Goal: Information Seeking & Learning: Learn about a topic

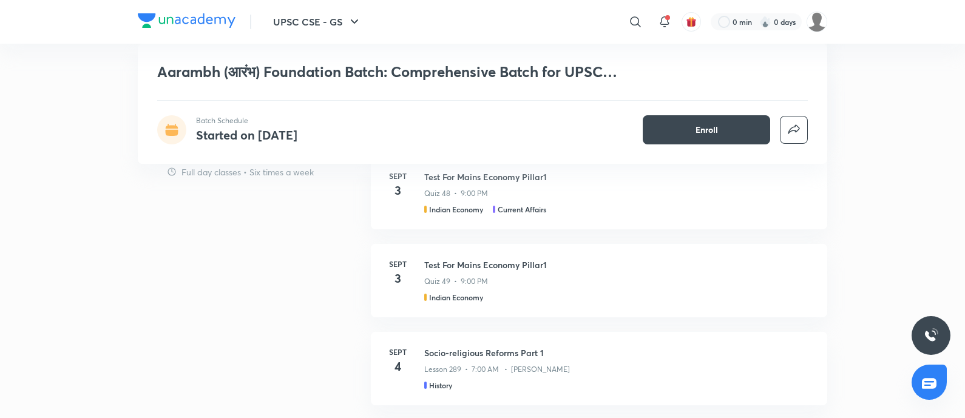
scroll to position [1441, 0]
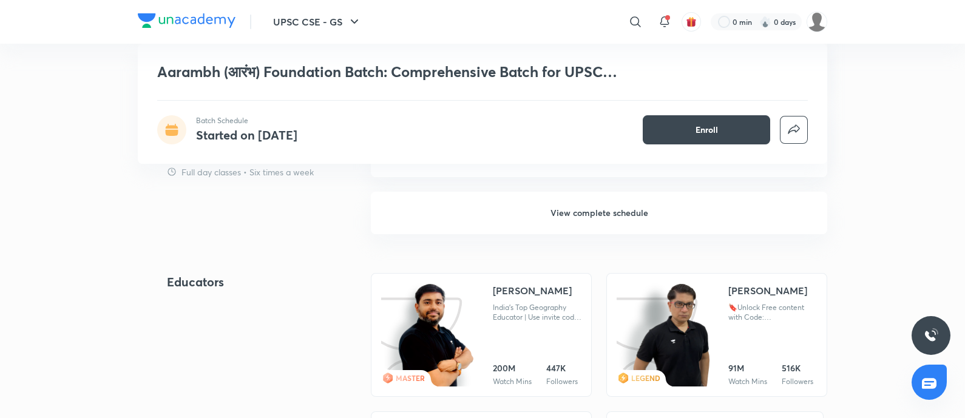
click at [586, 211] on h6 "View complete schedule" at bounding box center [599, 213] width 456 height 42
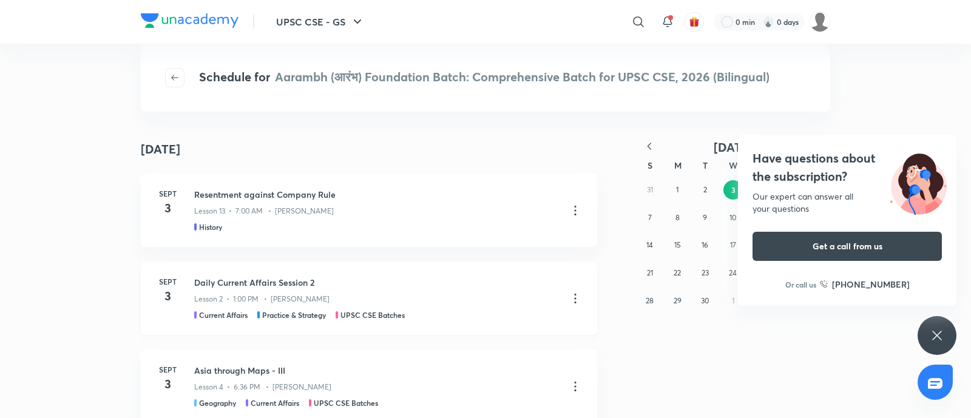
drag, startPoint x: 825, startPoint y: 166, endPoint x: 440, endPoint y: 295, distance: 406.5
click at [819, 168] on h4 "Have questions about the subscription?" at bounding box center [846, 167] width 189 height 36
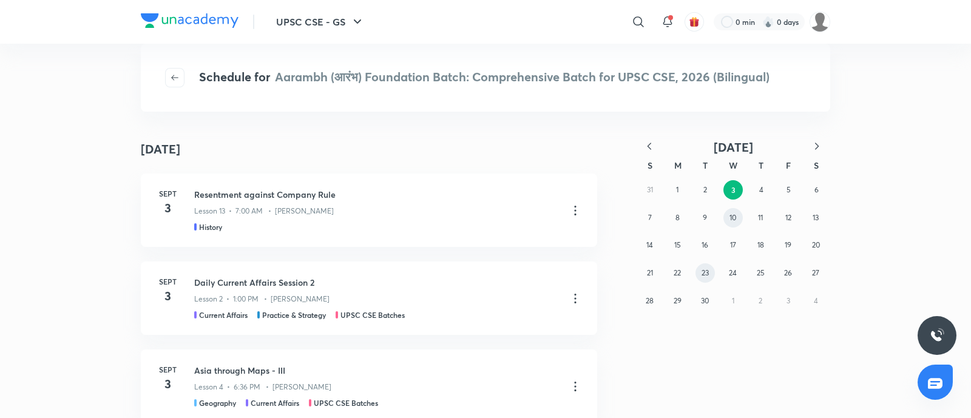
drag, startPoint x: 731, startPoint y: 217, endPoint x: 695, endPoint y: 272, distance: 66.1
click at [731, 217] on abbr "10" at bounding box center [732, 217] width 7 height 9
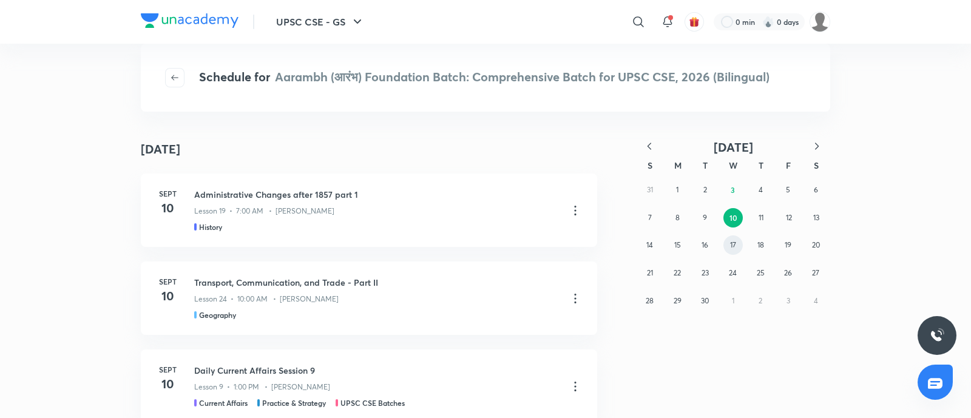
click at [730, 245] on abbr "17" at bounding box center [733, 244] width 6 height 9
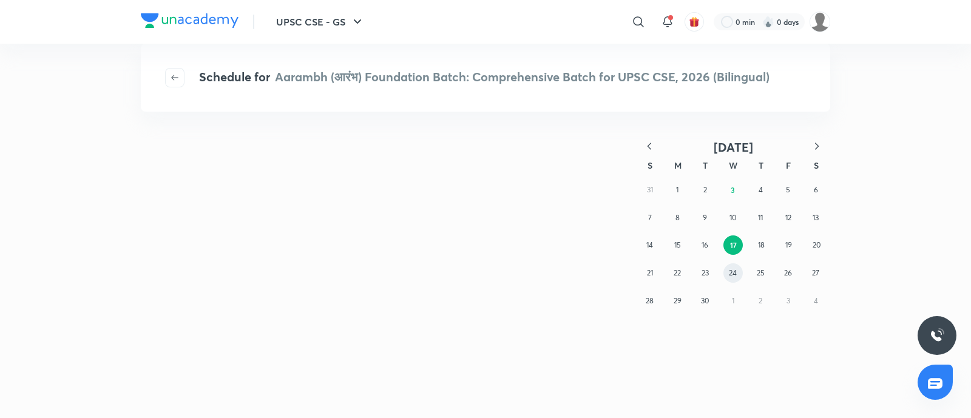
click at [734, 271] on abbr "24" at bounding box center [733, 272] width 8 height 9
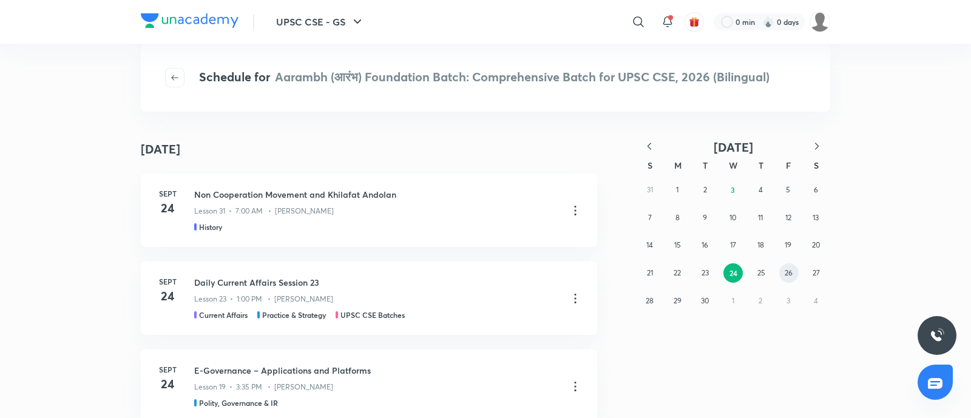
click at [786, 274] on abbr "26" at bounding box center [788, 272] width 8 height 9
click at [703, 303] on abbr "30" at bounding box center [705, 300] width 8 height 9
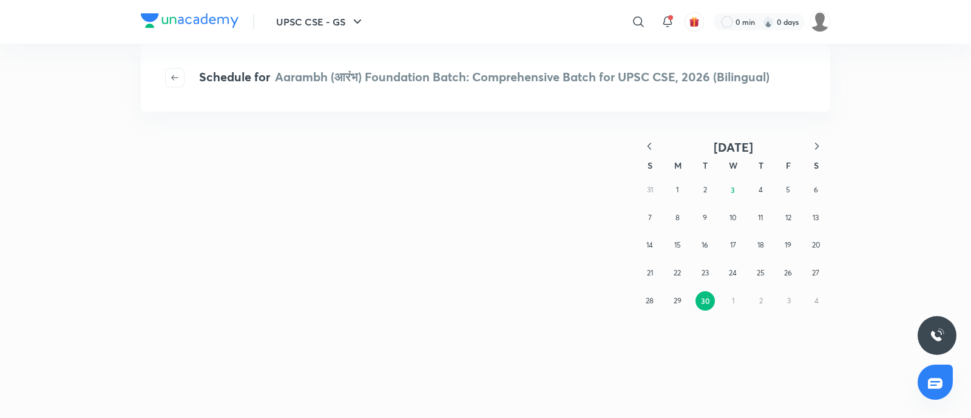
click at [818, 144] on icon "button" at bounding box center [817, 146] width 12 height 12
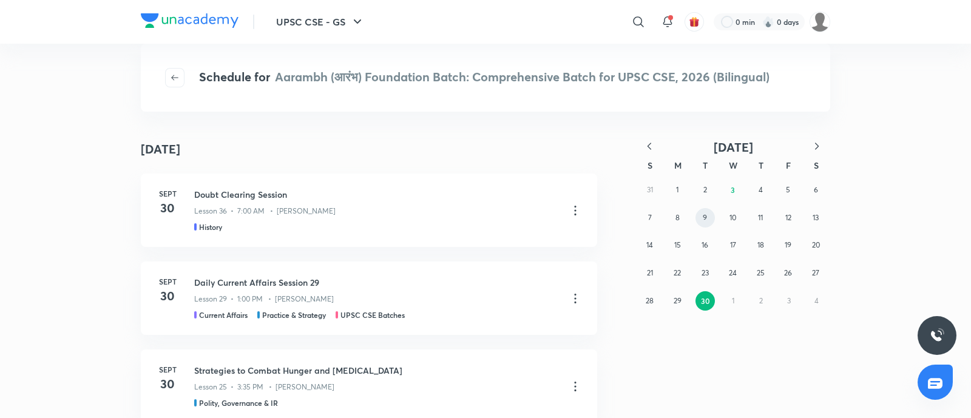
click at [714, 217] on button "9" at bounding box center [704, 217] width 19 height 19
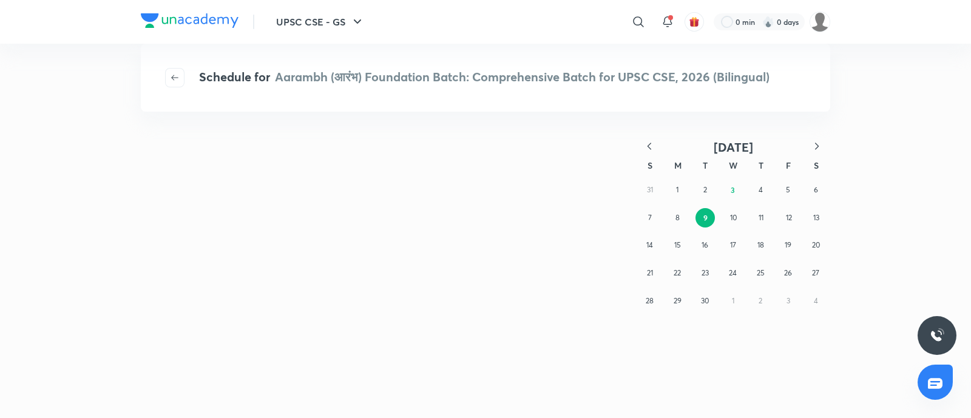
click at [820, 149] on icon "button" at bounding box center [817, 146] width 12 height 12
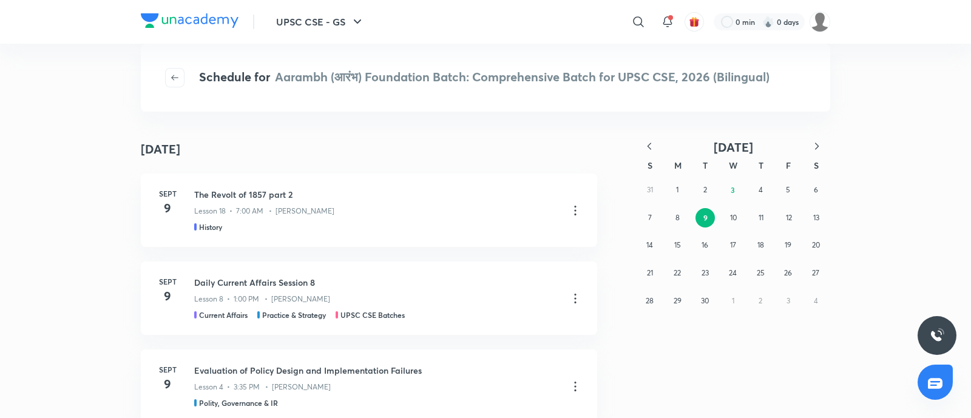
click at [704, 211] on button "9" at bounding box center [704, 217] width 19 height 19
click at [818, 147] on icon "button" at bounding box center [817, 146] width 12 height 12
click at [733, 217] on abbr "8" at bounding box center [732, 217] width 4 height 9
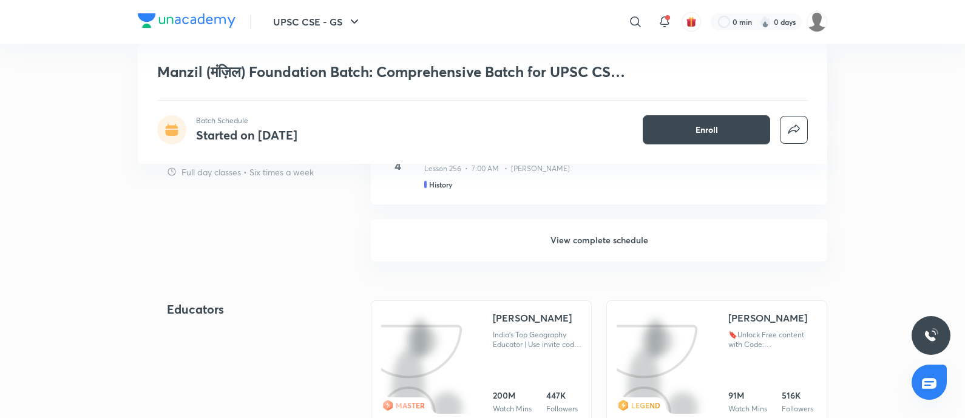
scroll to position [1441, 0]
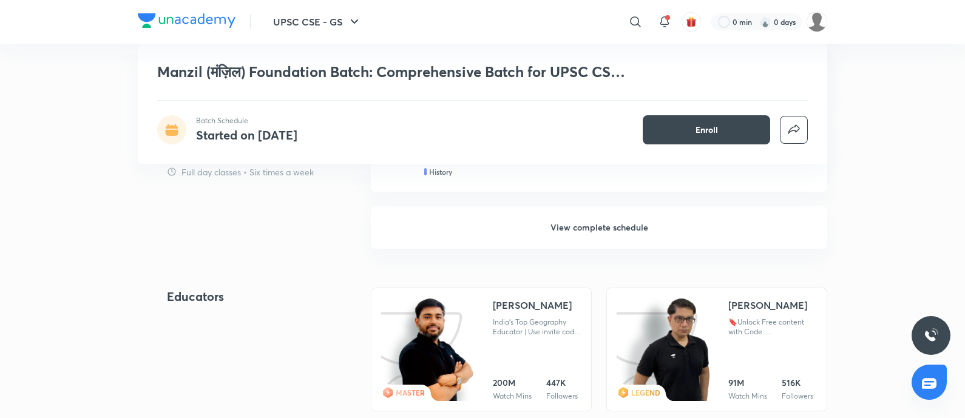
click at [618, 230] on h6 "View complete schedule" at bounding box center [599, 227] width 456 height 42
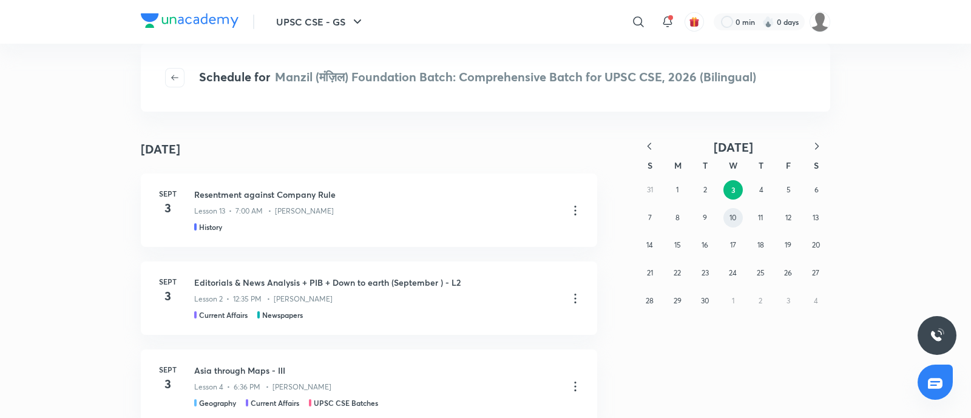
click at [731, 217] on abbr "10" at bounding box center [732, 217] width 7 height 9
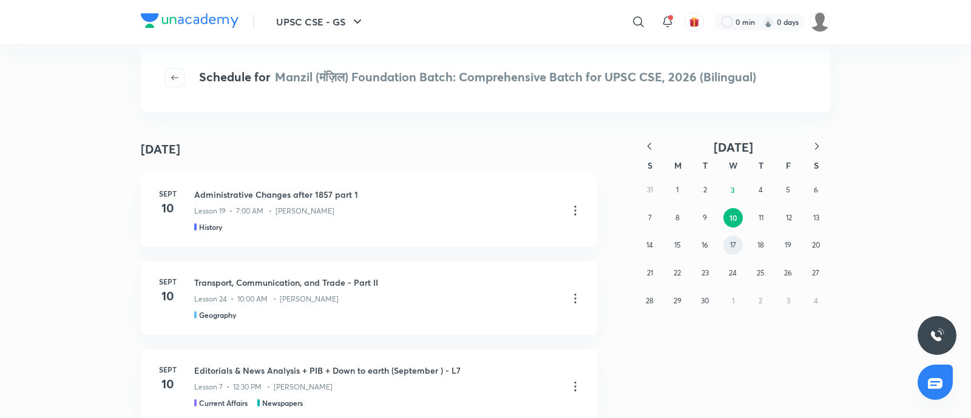
click at [731, 244] on abbr "17" at bounding box center [733, 244] width 6 height 9
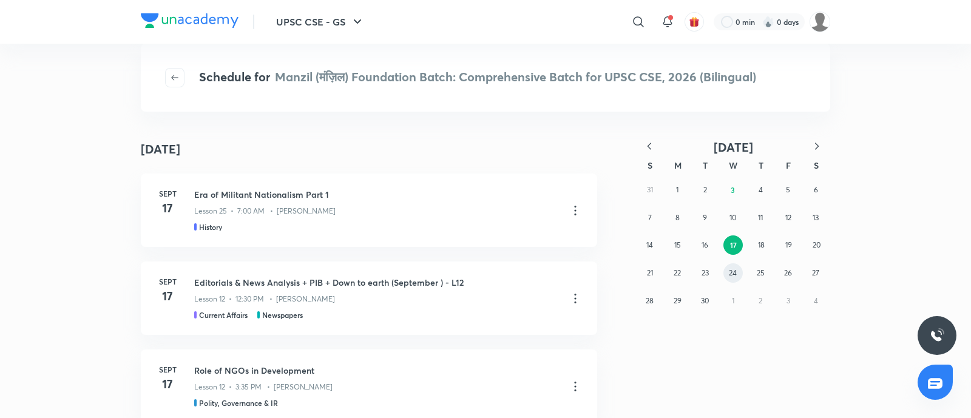
click at [729, 269] on abbr "24" at bounding box center [733, 272] width 8 height 9
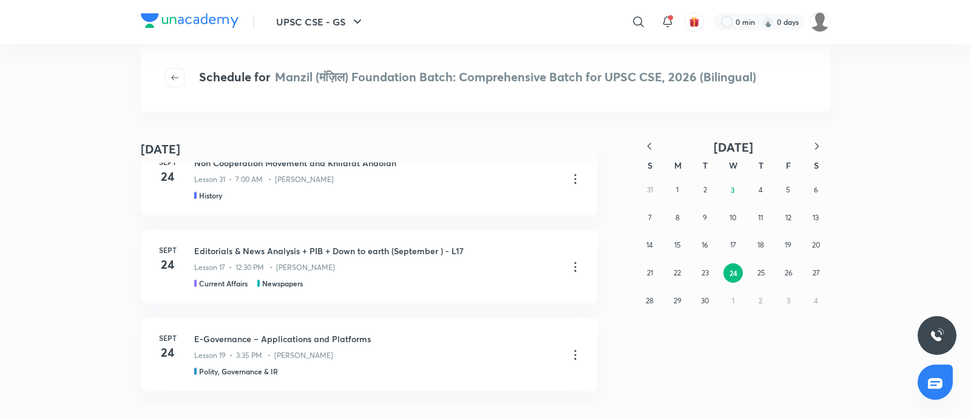
scroll to position [75, 0]
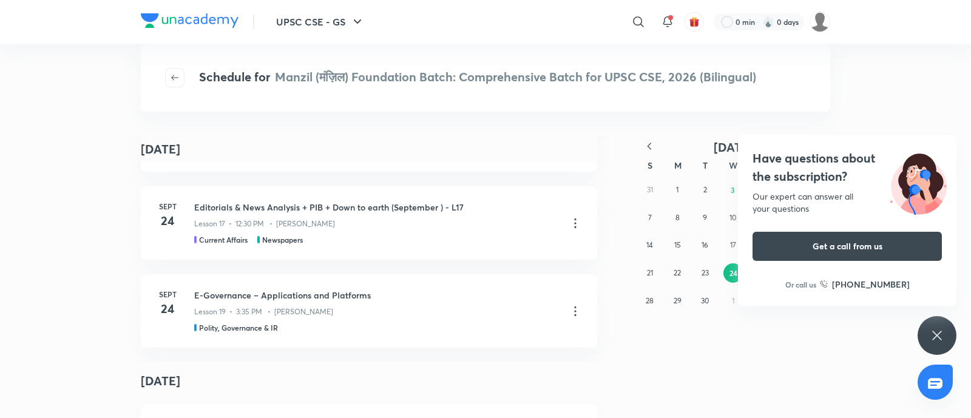
click at [801, 162] on h4 "Have questions about the subscription?" at bounding box center [846, 167] width 189 height 36
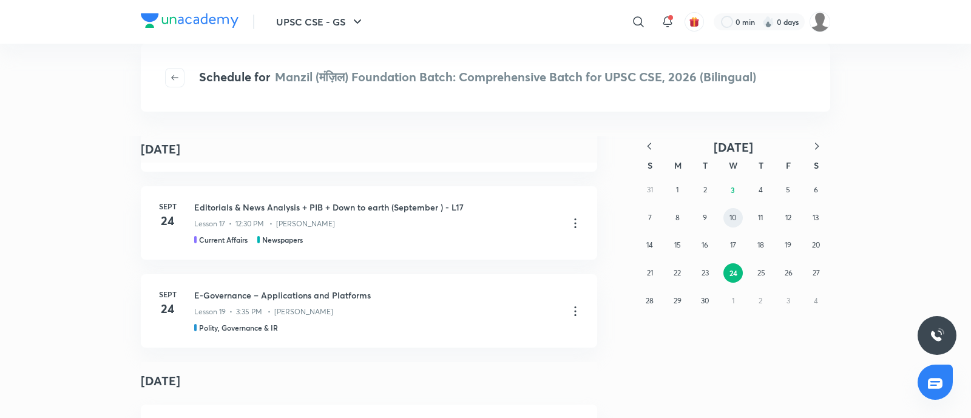
drag, startPoint x: 734, startPoint y: 218, endPoint x: 583, endPoint y: 292, distance: 168.5
click at [734, 218] on abbr "10" at bounding box center [732, 217] width 7 height 9
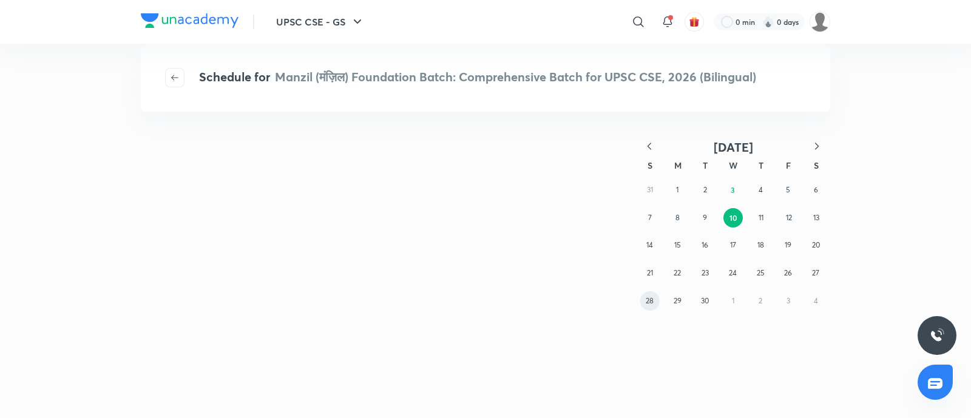
scroll to position [0, 0]
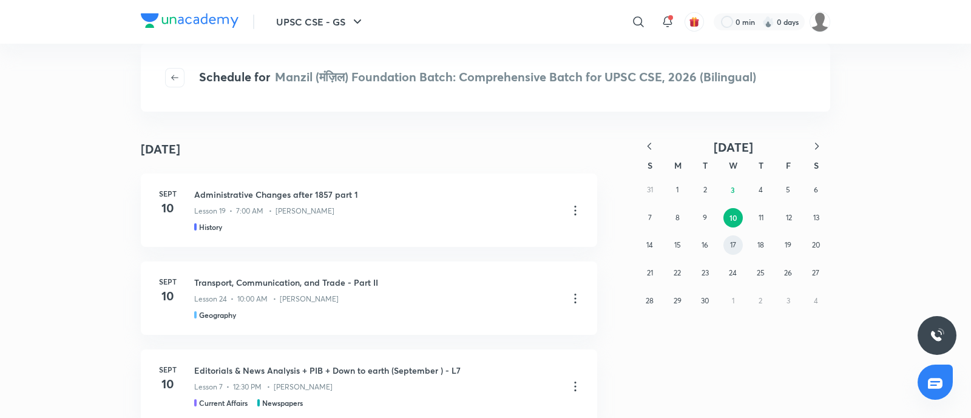
click at [738, 244] on button "17" at bounding box center [732, 244] width 19 height 19
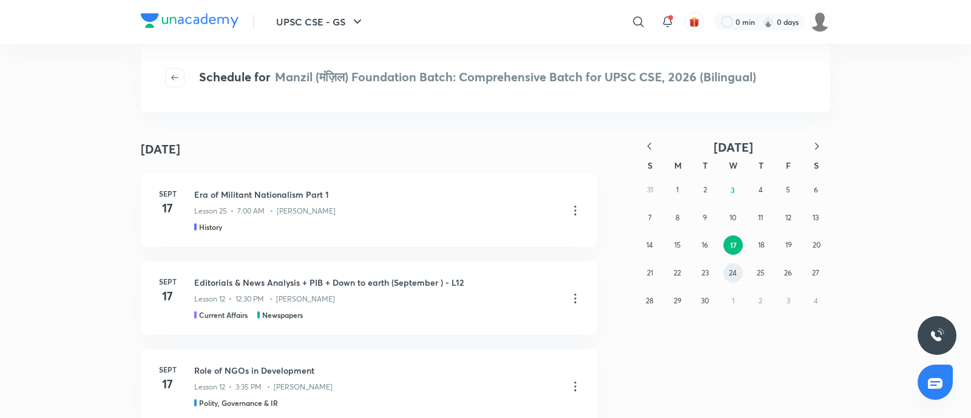
click at [736, 271] on abbr "24" at bounding box center [733, 272] width 8 height 9
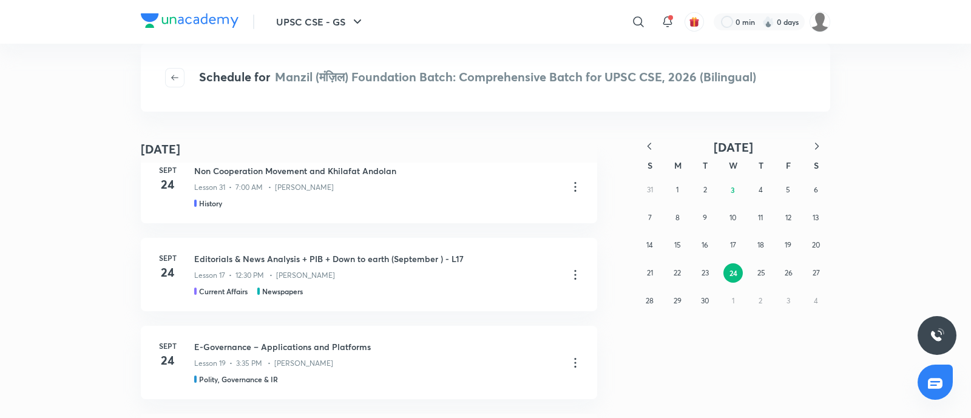
scroll to position [30, 0]
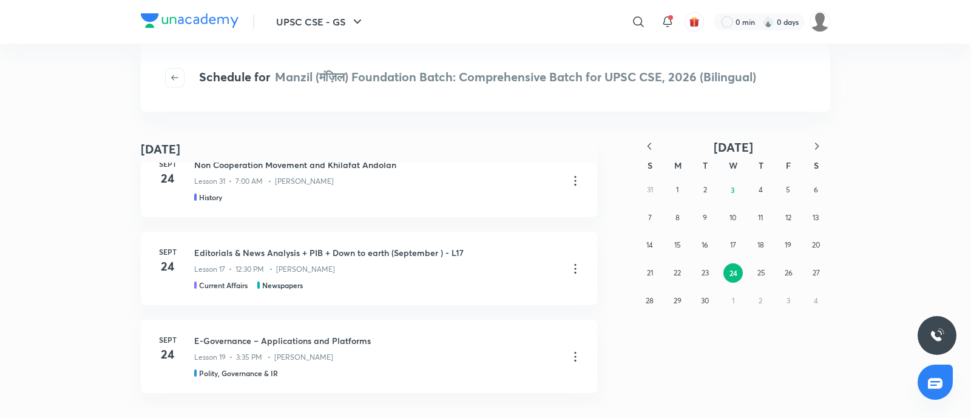
click at [814, 145] on icon "button" at bounding box center [817, 146] width 12 height 12
drag, startPoint x: 728, startPoint y: 191, endPoint x: 611, endPoint y: 275, distance: 144.7
click at [729, 191] on button "1" at bounding box center [732, 189] width 19 height 19
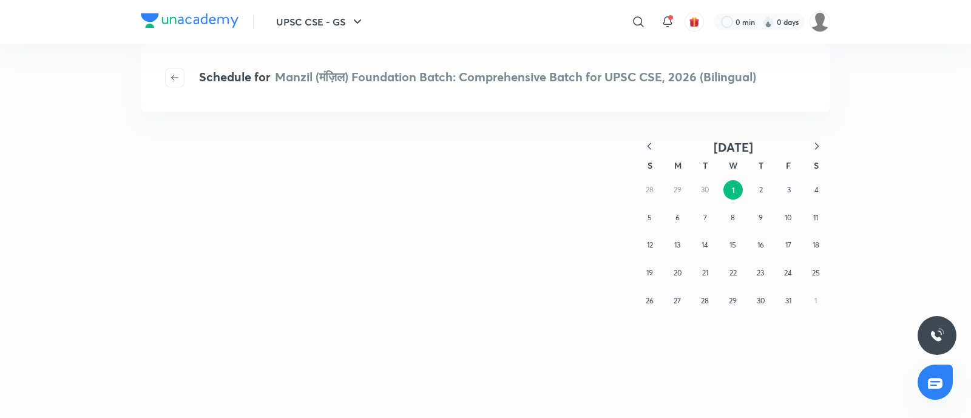
scroll to position [0, 0]
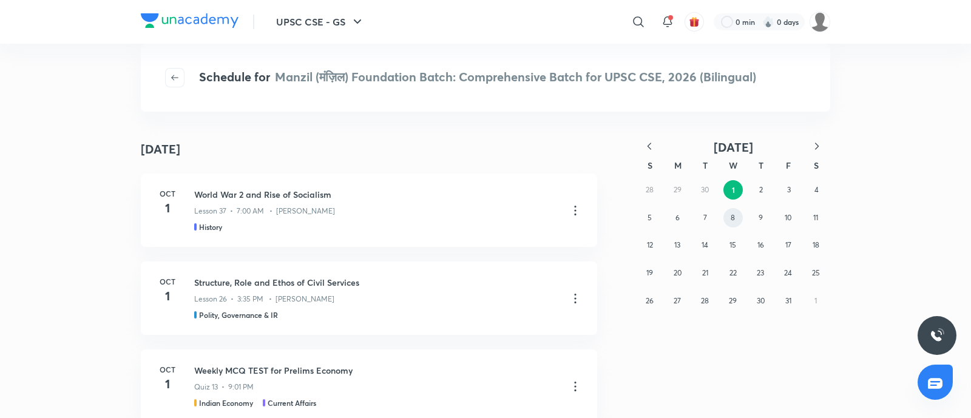
click at [732, 221] on abbr "8" at bounding box center [732, 217] width 4 height 9
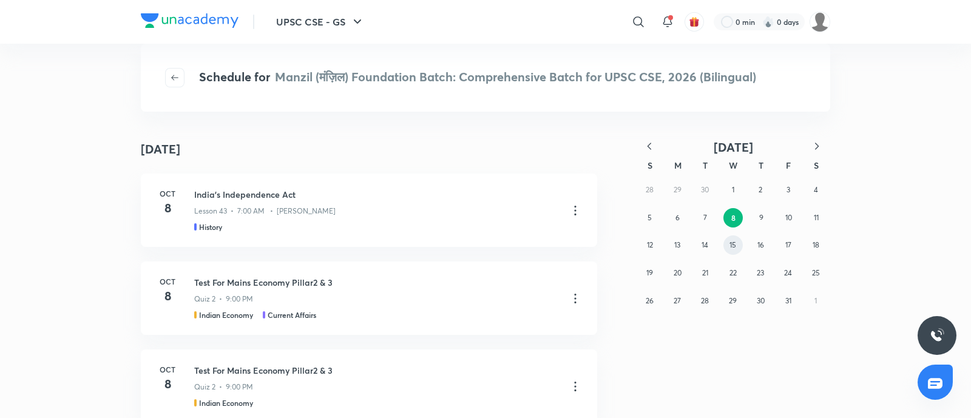
click at [733, 246] on abbr "15" at bounding box center [732, 244] width 7 height 9
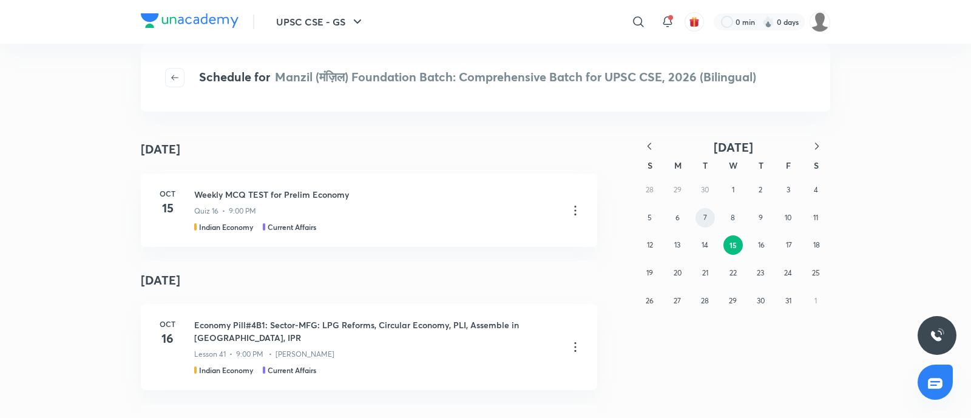
drag, startPoint x: 701, startPoint y: 217, endPoint x: 605, endPoint y: 278, distance: 114.1
click at [701, 217] on button "7" at bounding box center [704, 217] width 19 height 19
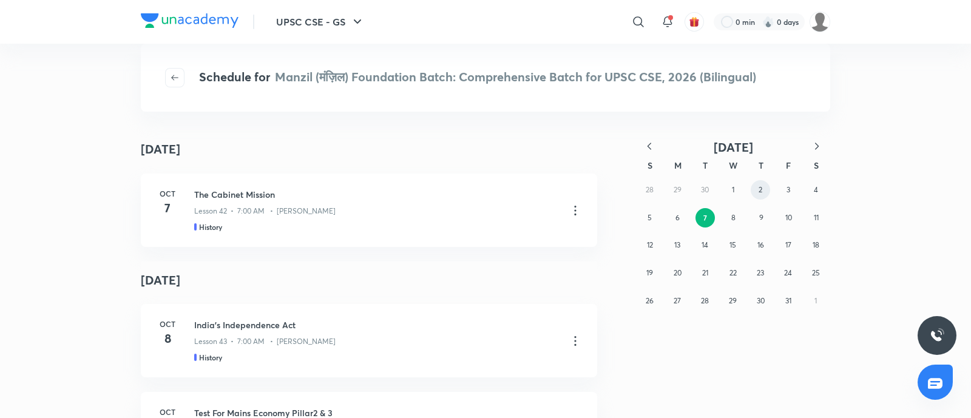
click at [757, 193] on button "2" at bounding box center [759, 189] width 19 height 19
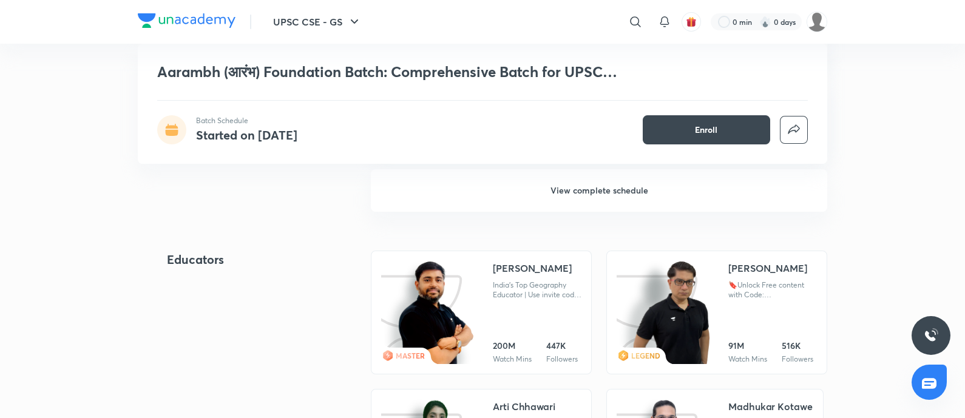
drag, startPoint x: 619, startPoint y: 189, endPoint x: 611, endPoint y: 218, distance: 30.2
click at [618, 190] on h6 "View complete schedule" at bounding box center [599, 190] width 456 height 42
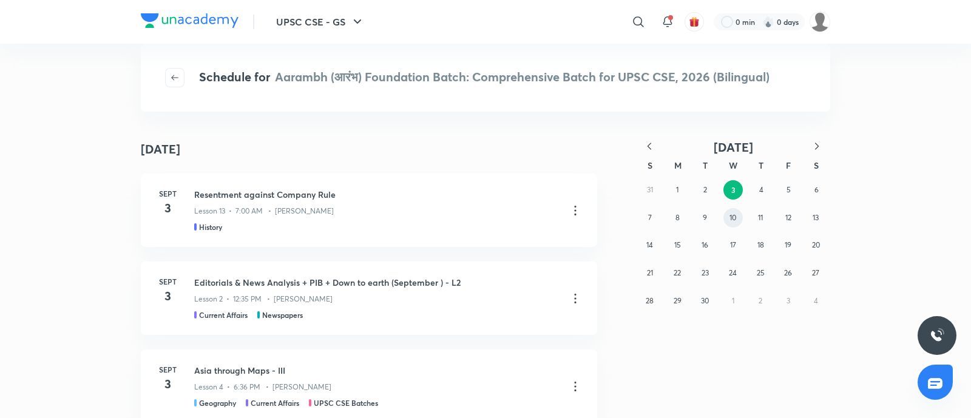
drag, startPoint x: 728, startPoint y: 216, endPoint x: 533, endPoint y: 291, distance: 209.1
click at [729, 217] on abbr "10" at bounding box center [732, 217] width 7 height 9
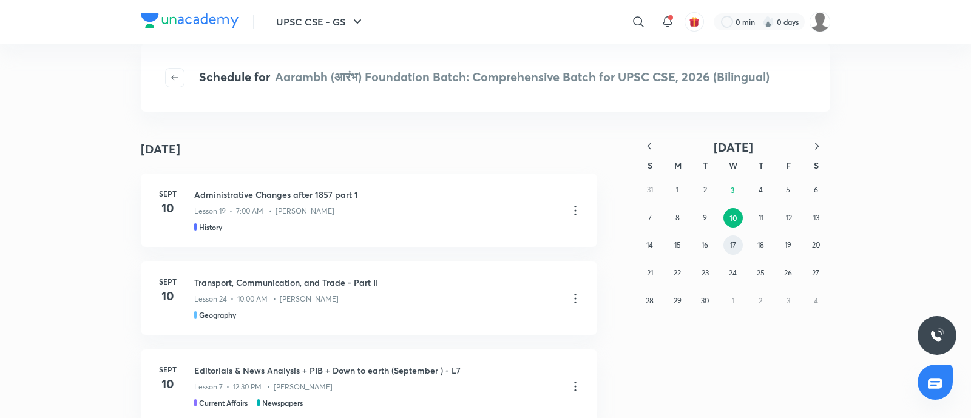
click at [730, 242] on abbr "17" at bounding box center [733, 244] width 6 height 9
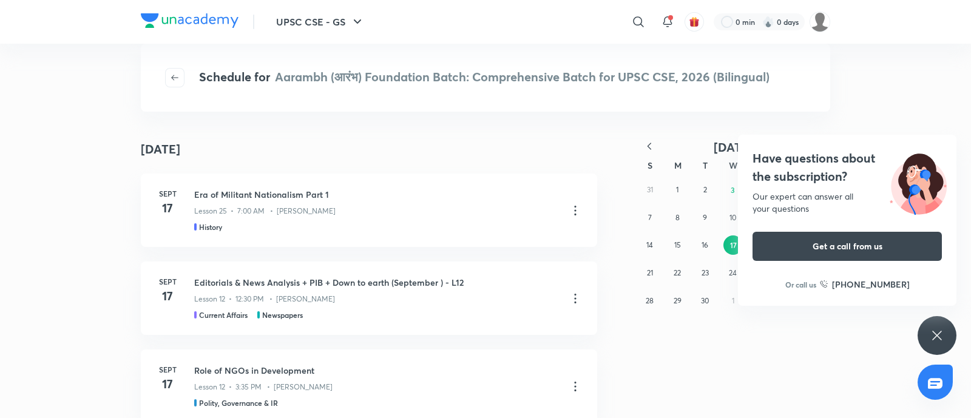
click at [794, 171] on h4 "Have questions about the subscription?" at bounding box center [846, 167] width 189 height 36
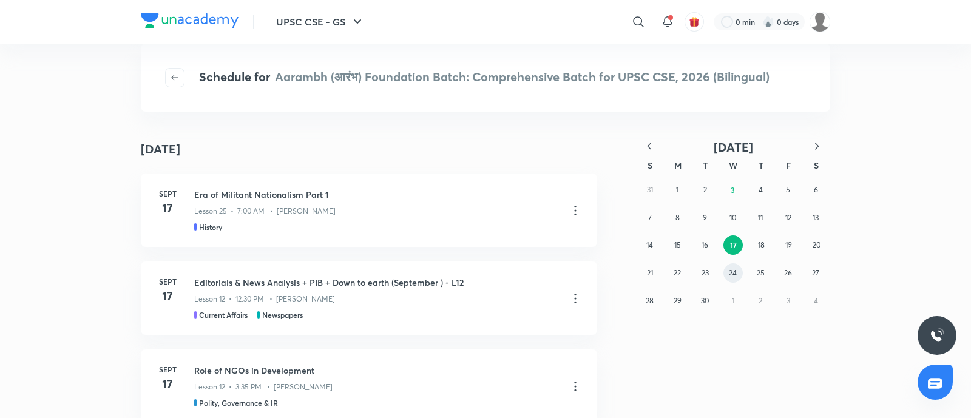
click at [730, 274] on abbr "24" at bounding box center [733, 272] width 8 height 9
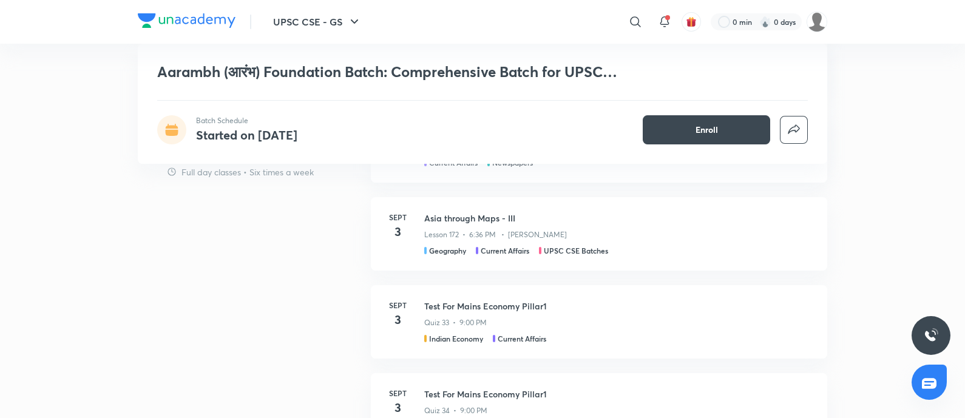
scroll to position [1213, 0]
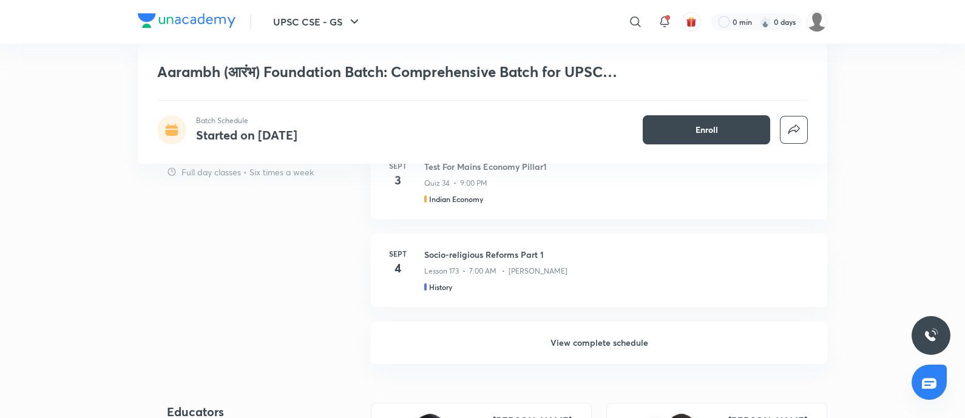
click at [576, 335] on h6 "View complete schedule" at bounding box center [599, 343] width 456 height 42
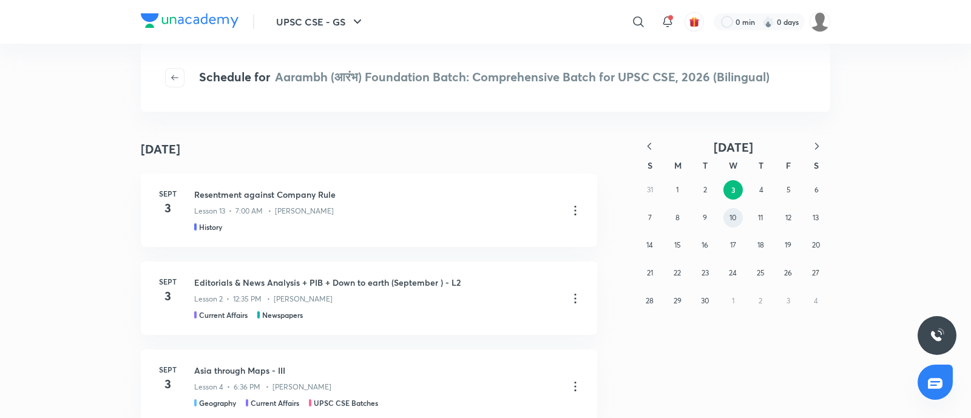
click at [737, 214] on button "10" at bounding box center [732, 217] width 19 height 19
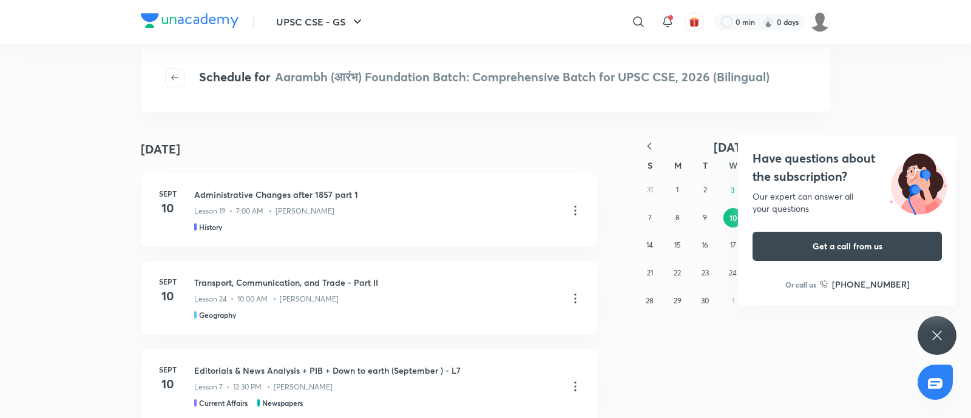
click at [777, 163] on h4 "Have questions about the subscription?" at bounding box center [846, 167] width 189 height 36
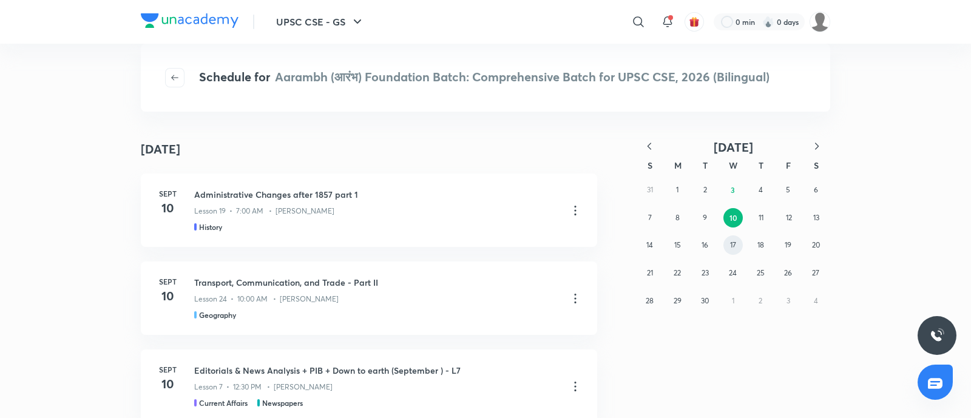
click at [725, 239] on button "17" at bounding box center [732, 244] width 19 height 19
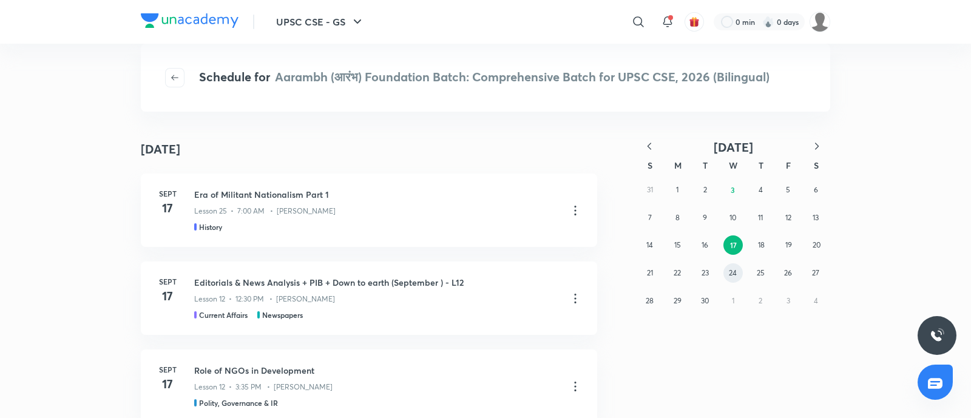
drag, startPoint x: 733, startPoint y: 273, endPoint x: 294, endPoint y: 339, distance: 444.8
click at [733, 272] on abbr "24" at bounding box center [733, 272] width 8 height 9
click at [813, 144] on icon "button" at bounding box center [817, 146] width 12 height 12
click at [751, 191] on button "2" at bounding box center [759, 189] width 19 height 19
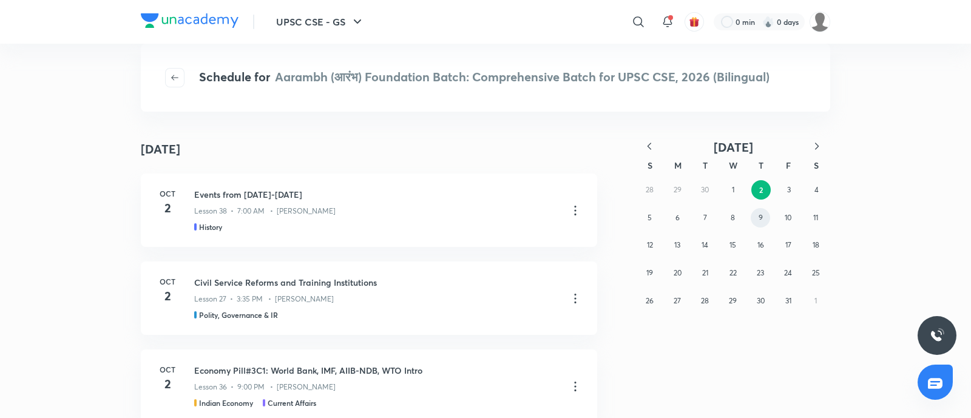
click at [769, 221] on div "28 29 30 1 2 3 4 5 6 7 8 9 10 11 12 13 14 15 16 17 18 19 20 21 22 23 24 25 26 2…" at bounding box center [733, 245] width 194 height 138
click at [760, 221] on abbr "9" at bounding box center [760, 217] width 4 height 9
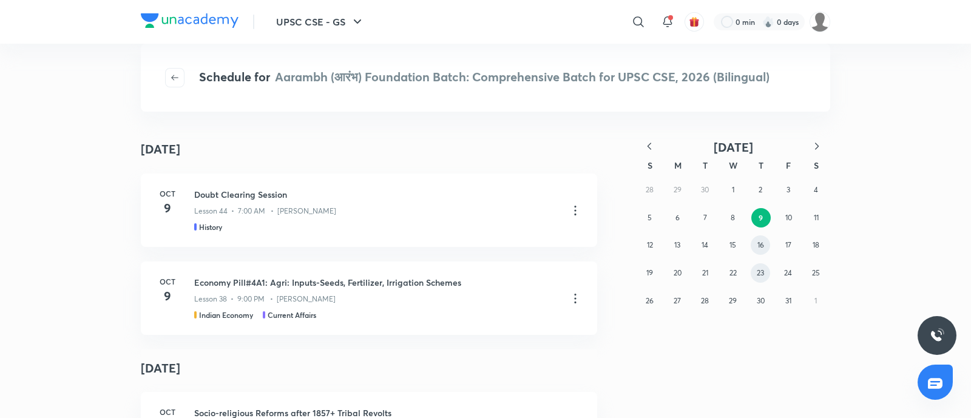
drag, startPoint x: 764, startPoint y: 241, endPoint x: 754, endPoint y: 263, distance: 24.5
click at [764, 241] on button "16" at bounding box center [759, 244] width 19 height 19
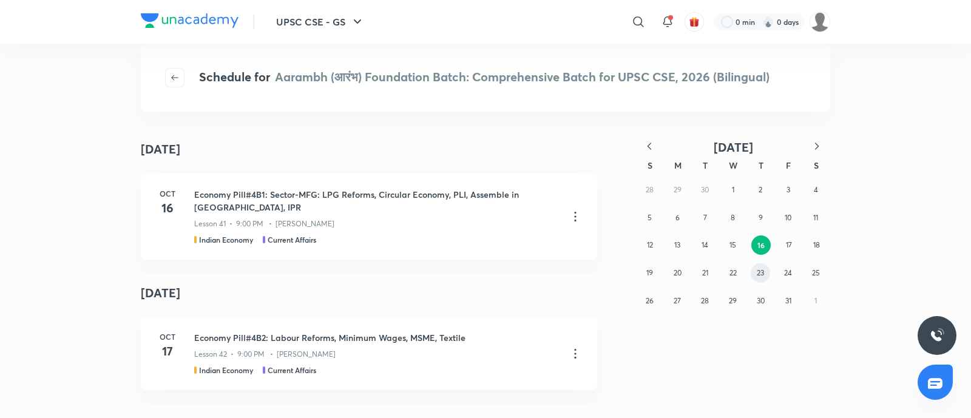
click at [760, 268] on abbr "23" at bounding box center [760, 272] width 7 height 9
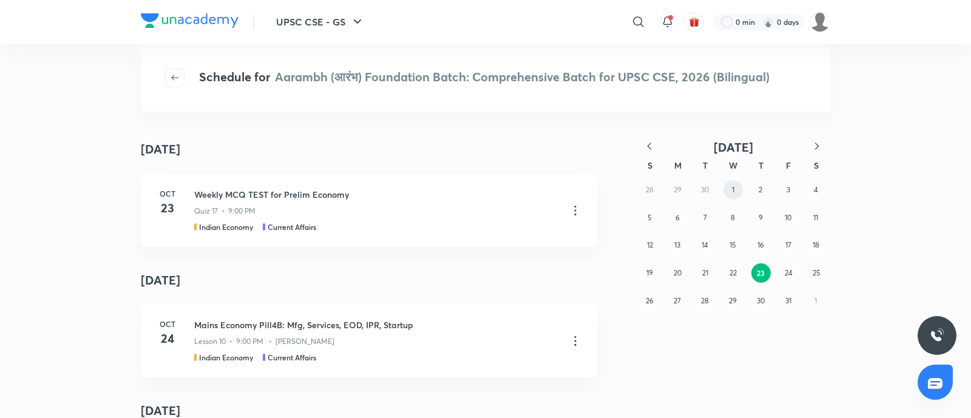
click at [736, 192] on button "1" at bounding box center [732, 189] width 19 height 19
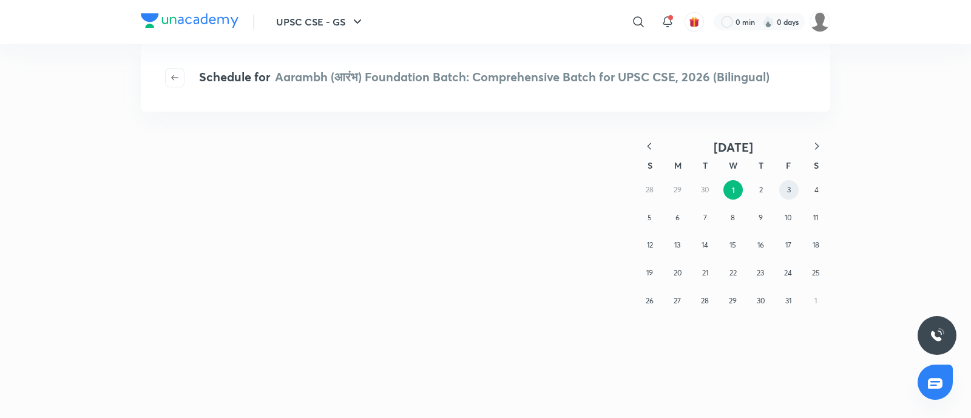
click at [794, 196] on button "3" at bounding box center [788, 189] width 19 height 19
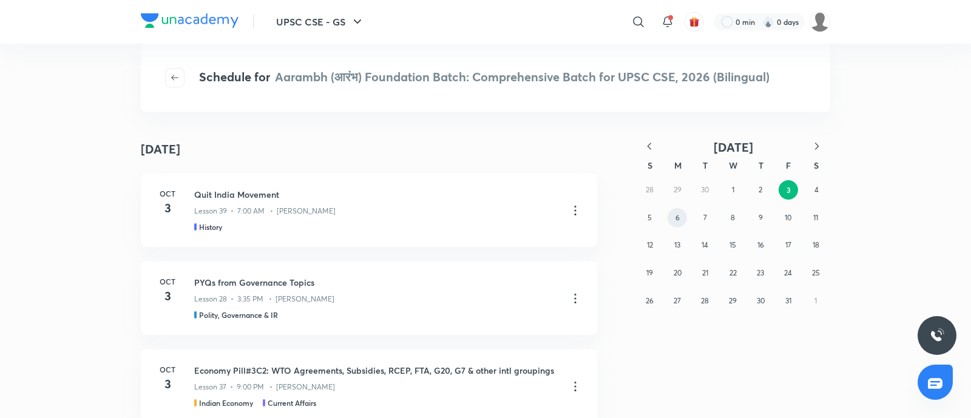
click at [676, 220] on abbr "6" at bounding box center [677, 217] width 4 height 9
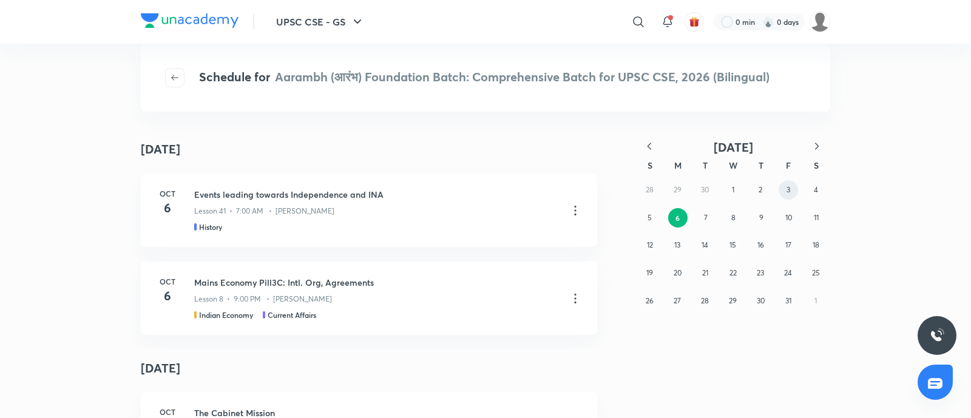
click at [788, 192] on abbr "3" at bounding box center [788, 189] width 4 height 9
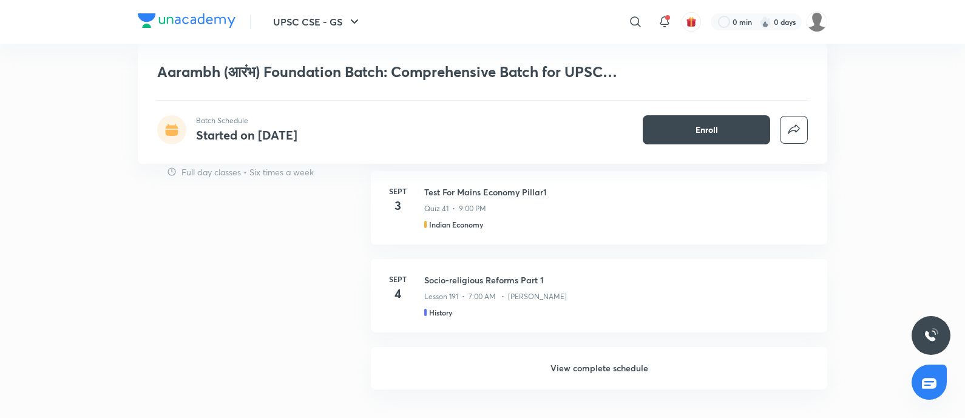
scroll to position [1365, 0]
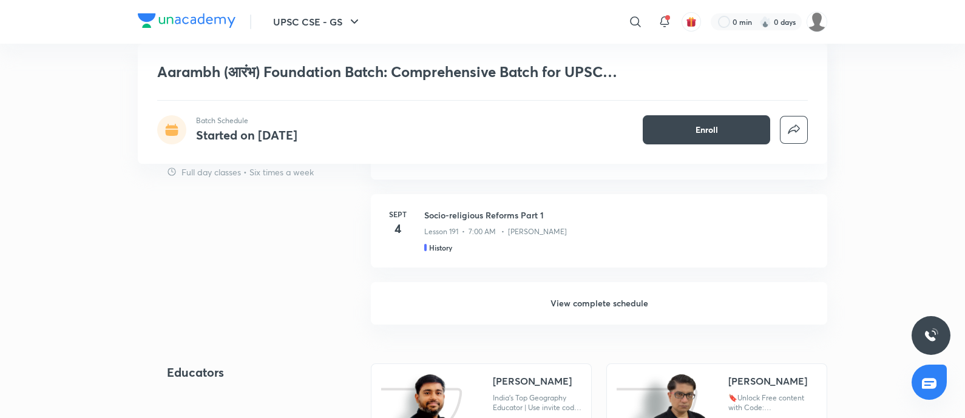
drag, startPoint x: 590, startPoint y: 311, endPoint x: 573, endPoint y: 329, distance: 24.9
click at [590, 308] on h6 "View complete schedule" at bounding box center [599, 303] width 456 height 42
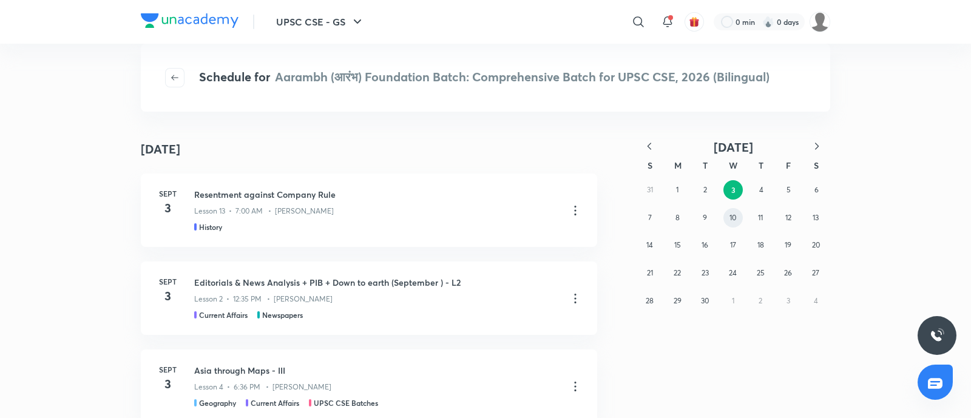
click at [731, 221] on abbr "10" at bounding box center [732, 217] width 7 height 9
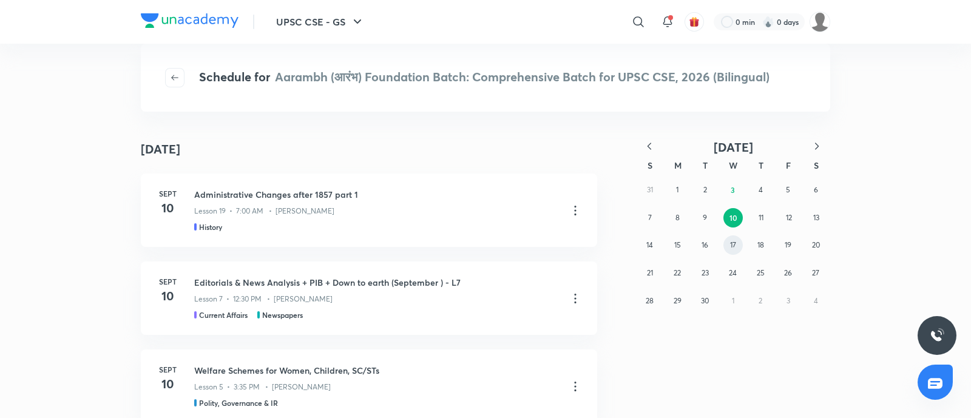
click at [727, 242] on button "17" at bounding box center [732, 244] width 19 height 19
click at [735, 268] on abbr "24" at bounding box center [733, 272] width 8 height 9
click at [815, 147] on icon "button" at bounding box center [817, 146] width 12 height 12
click at [728, 218] on button "8" at bounding box center [732, 217] width 19 height 19
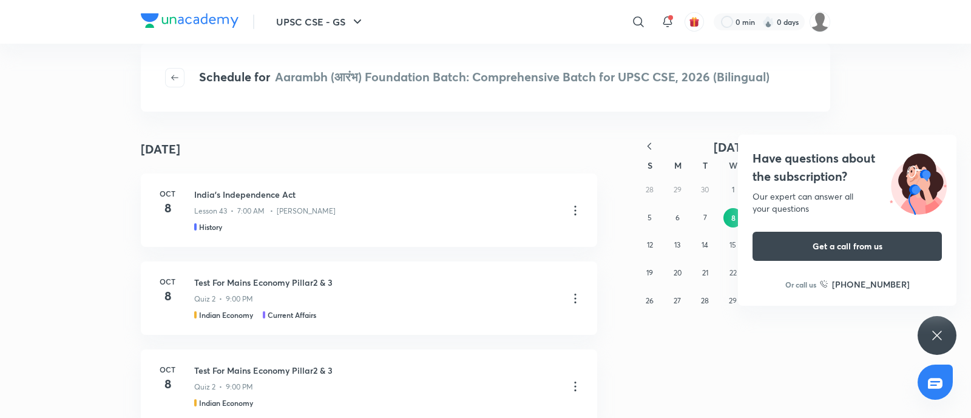
click at [794, 154] on h4 "Have questions about the subscription?" at bounding box center [846, 167] width 189 height 36
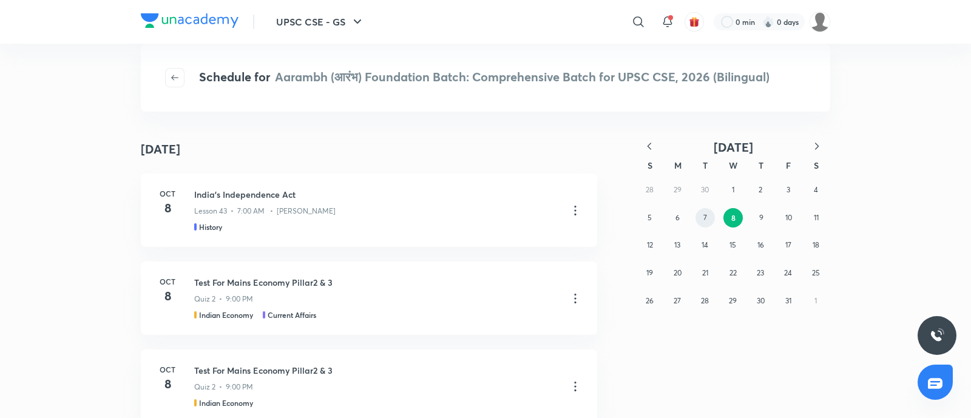
click at [696, 215] on button "7" at bounding box center [704, 217] width 19 height 19
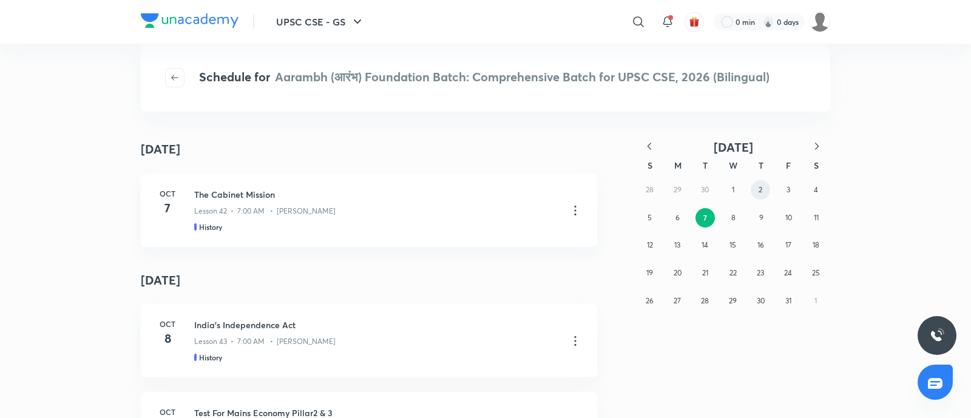
drag, startPoint x: 755, startPoint y: 192, endPoint x: 564, endPoint y: 322, distance: 230.2
click at [755, 192] on button "2" at bounding box center [759, 189] width 19 height 19
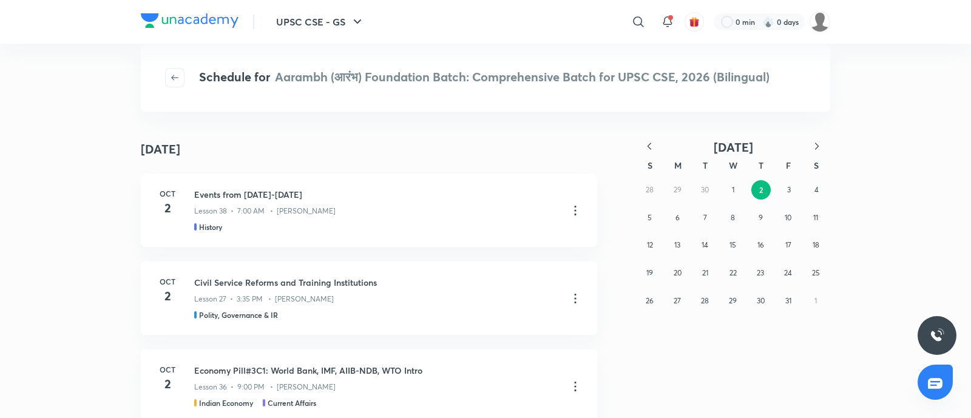
click at [646, 141] on icon "button" at bounding box center [649, 146] width 12 height 12
drag, startPoint x: 704, startPoint y: 218, endPoint x: 597, endPoint y: 249, distance: 111.3
click at [704, 217] on abbr "9" at bounding box center [705, 217] width 4 height 9
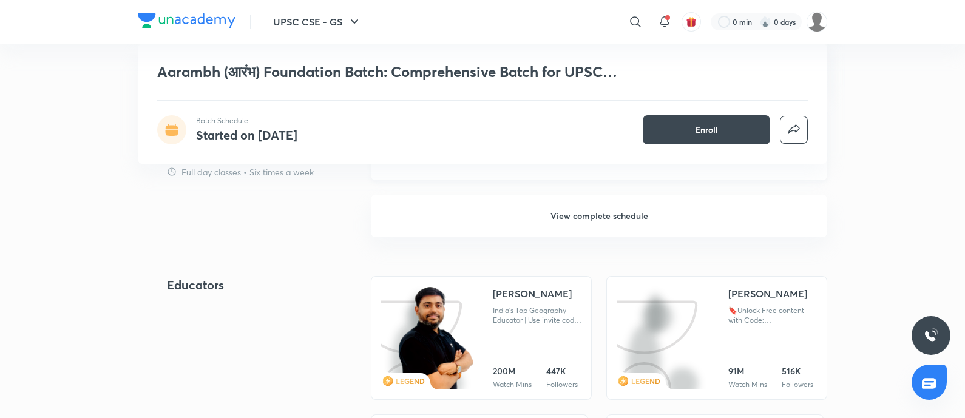
scroll to position [1365, 0]
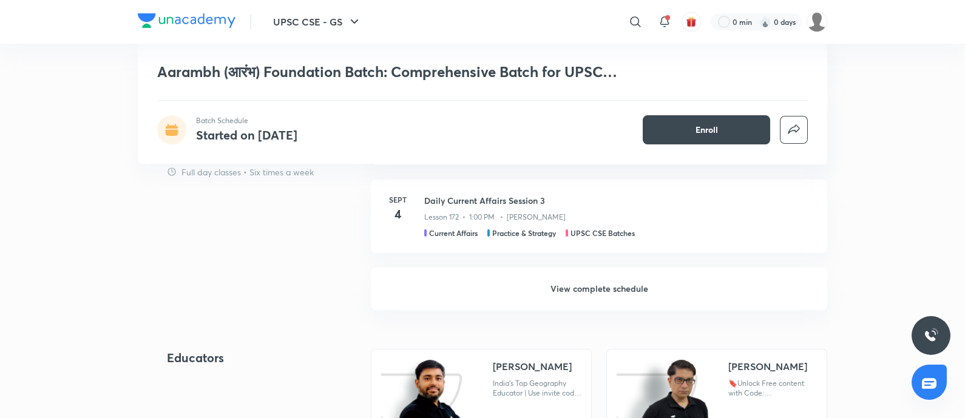
click at [592, 287] on h6 "View complete schedule" at bounding box center [599, 289] width 456 height 42
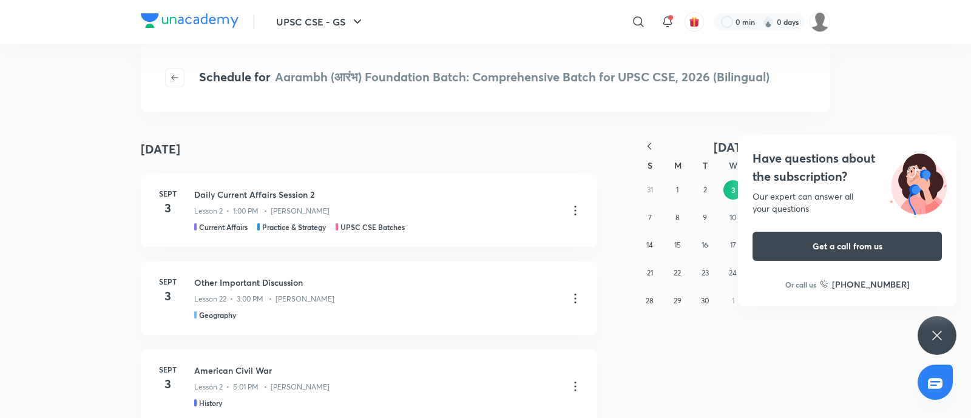
drag, startPoint x: 829, startPoint y: 150, endPoint x: 615, endPoint y: 386, distance: 318.2
click at [829, 150] on h4 "Have questions about the subscription?" at bounding box center [846, 167] width 189 height 36
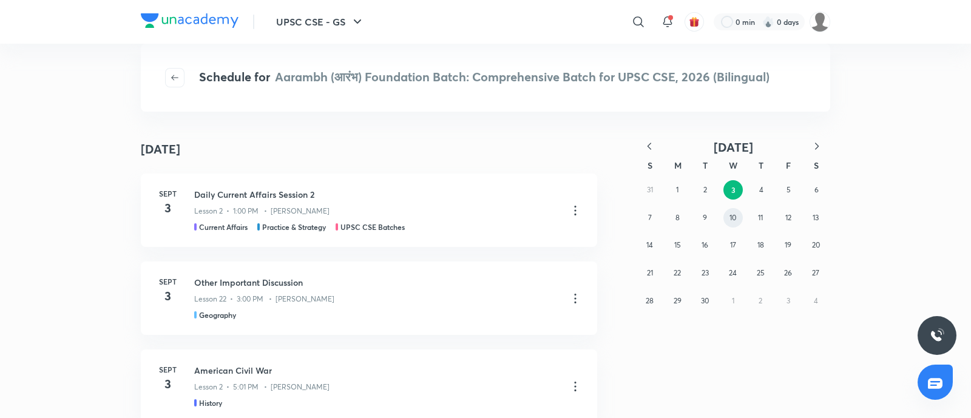
click at [730, 214] on abbr "10" at bounding box center [732, 217] width 7 height 9
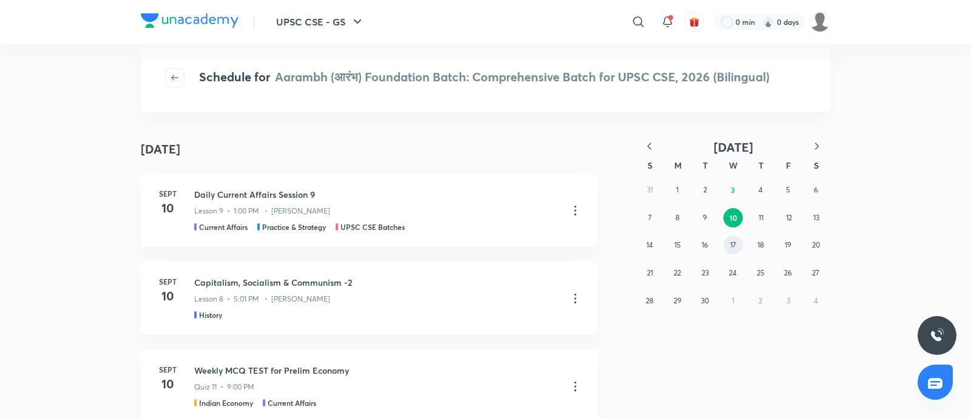
click at [724, 252] on div "31 1 2 3 4 5 6 7 8 9 10 11 12 13 14 15 16 17 18 19 20 21 22 23 24 25 26 27 28 2…" at bounding box center [733, 245] width 194 height 138
click at [730, 247] on abbr "17" at bounding box center [733, 244] width 6 height 9
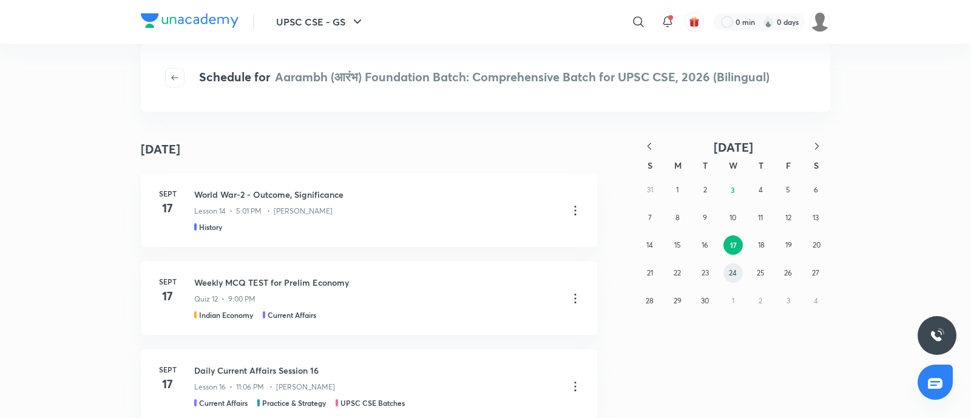
click at [741, 271] on button "24" at bounding box center [732, 272] width 19 height 19
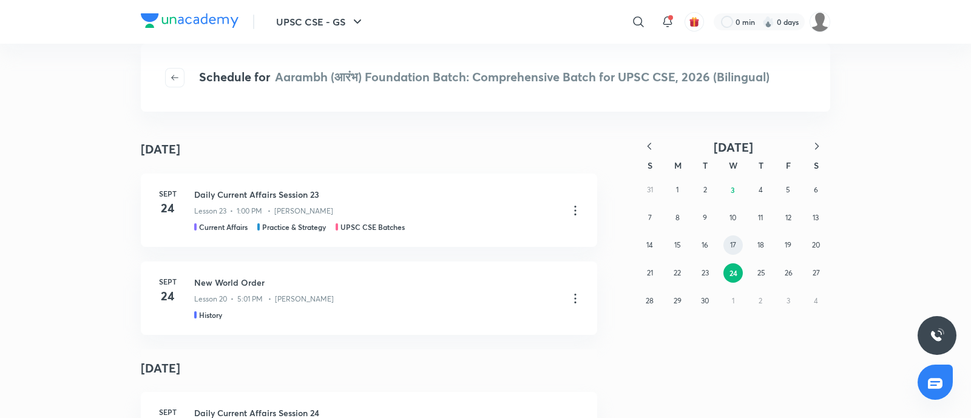
click at [726, 240] on button "17" at bounding box center [732, 244] width 19 height 19
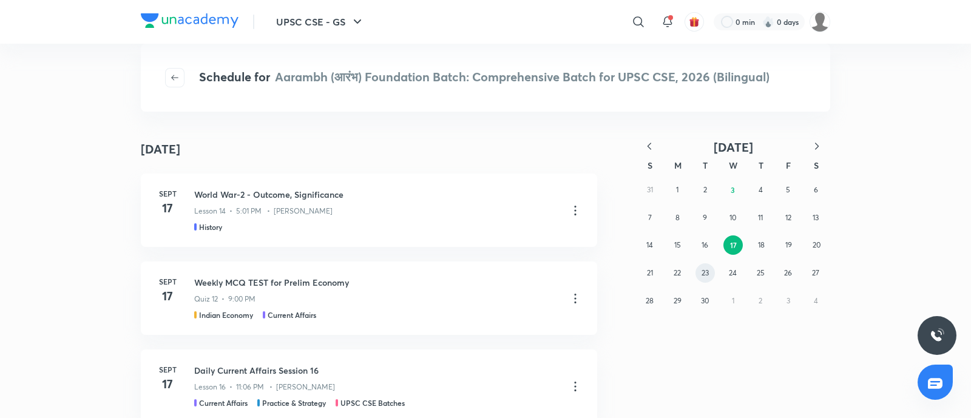
click at [706, 271] on abbr "23" at bounding box center [704, 272] width 7 height 9
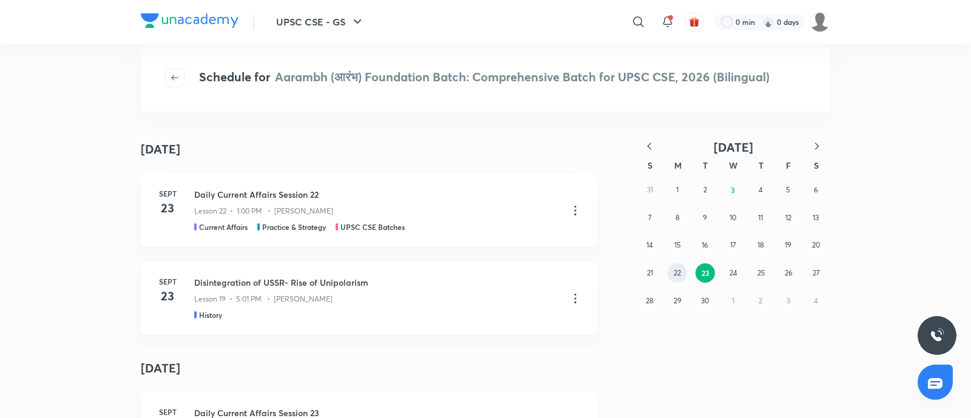
click at [675, 274] on abbr "22" at bounding box center [676, 272] width 7 height 9
click at [735, 248] on abbr "17" at bounding box center [733, 244] width 6 height 9
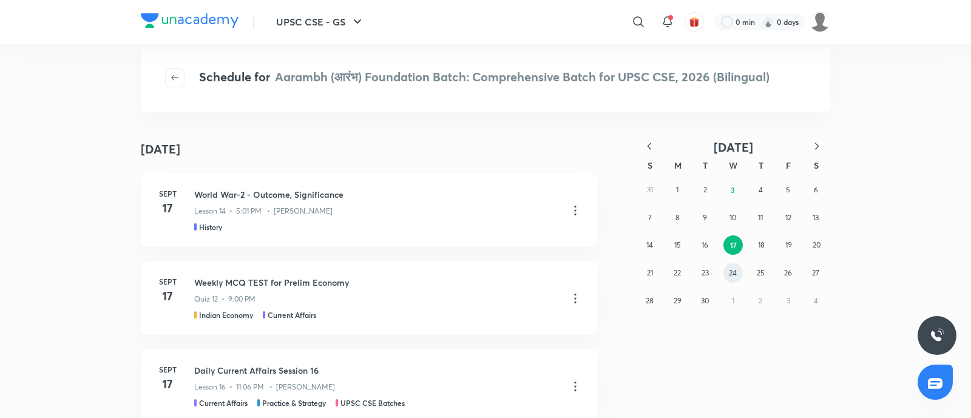
click at [740, 270] on button "24" at bounding box center [732, 272] width 19 height 19
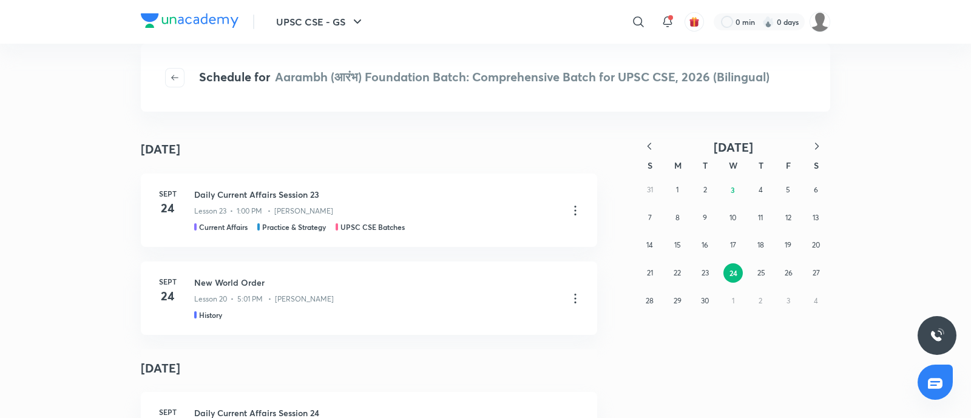
click at [816, 145] on icon "button" at bounding box center [817, 146] width 12 height 12
drag, startPoint x: 729, startPoint y: 195, endPoint x: 661, endPoint y: 249, distance: 87.3
click at [730, 195] on button "1" at bounding box center [732, 189] width 19 height 19
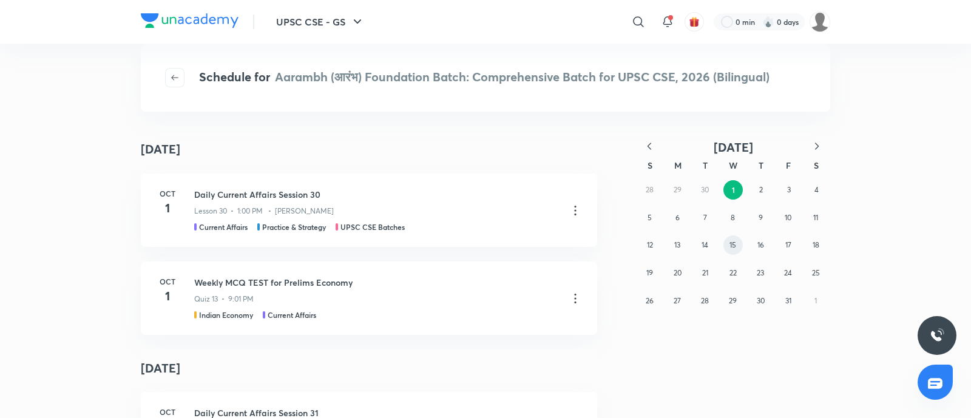
click at [729, 250] on button "15" at bounding box center [732, 244] width 19 height 19
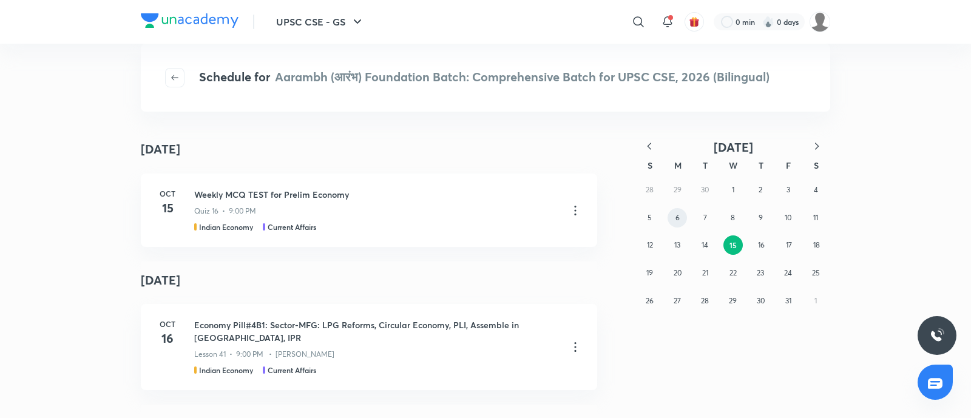
click at [679, 217] on abbr "6" at bounding box center [677, 217] width 4 height 9
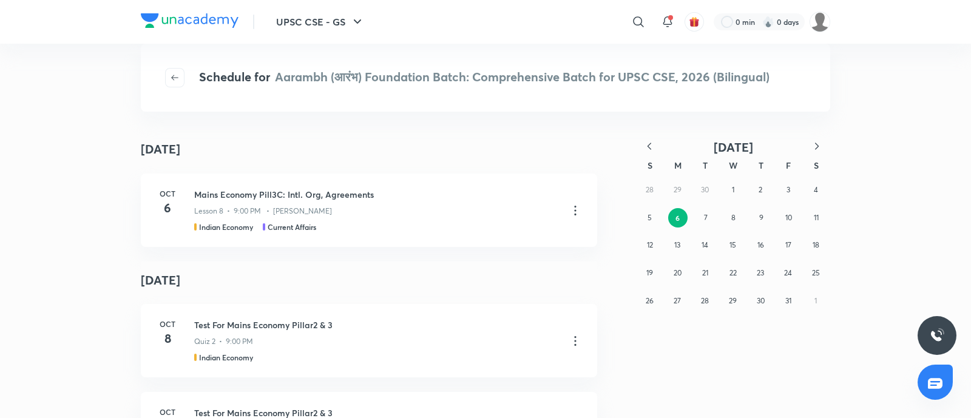
click at [647, 147] on icon "button" at bounding box center [649, 146] width 12 height 12
click at [679, 218] on button "8" at bounding box center [676, 217] width 19 height 19
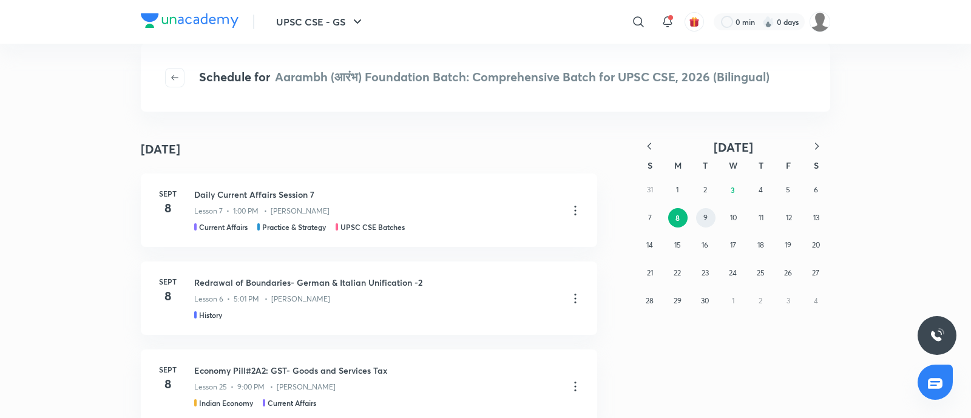
click at [710, 217] on button "9" at bounding box center [705, 217] width 19 height 19
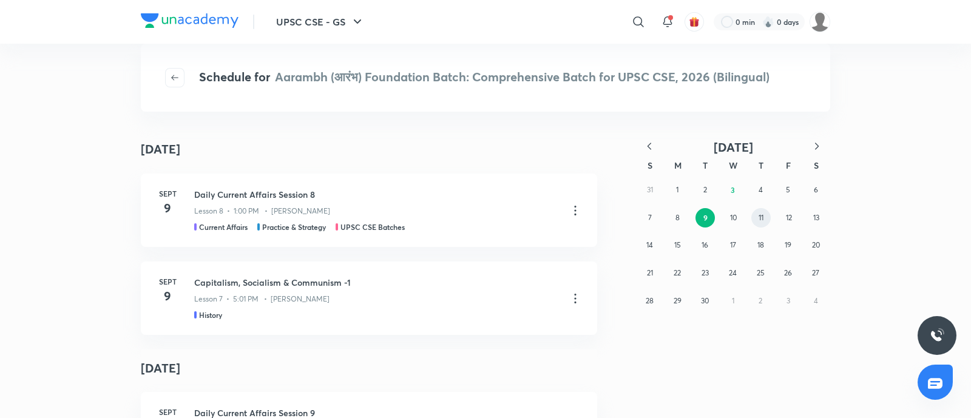
click at [754, 211] on button "11" at bounding box center [760, 217] width 19 height 19
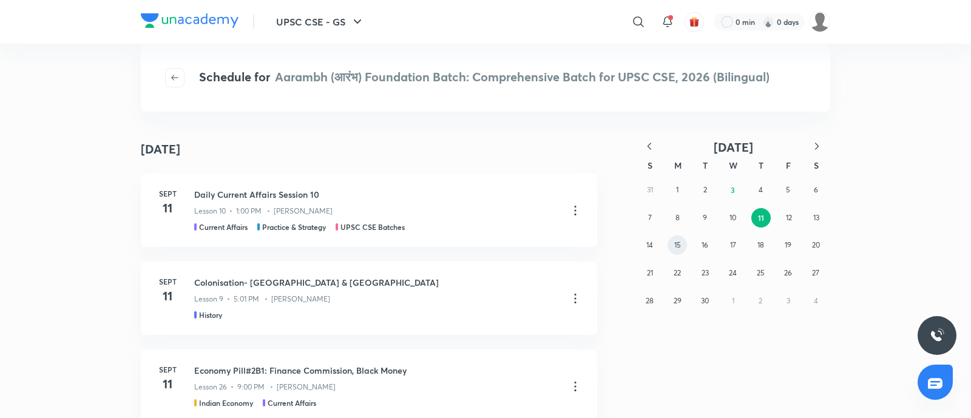
click at [683, 251] on button "15" at bounding box center [676, 244] width 19 height 19
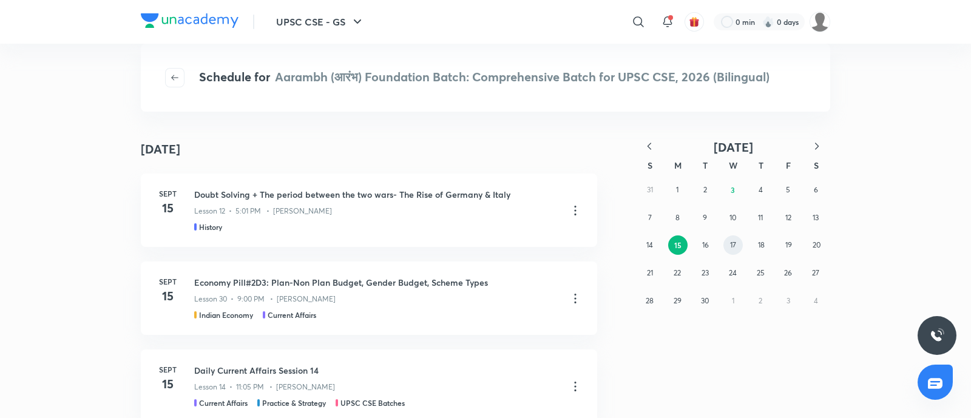
click at [734, 241] on abbr "17" at bounding box center [733, 244] width 6 height 9
